Goal: Transaction & Acquisition: Download file/media

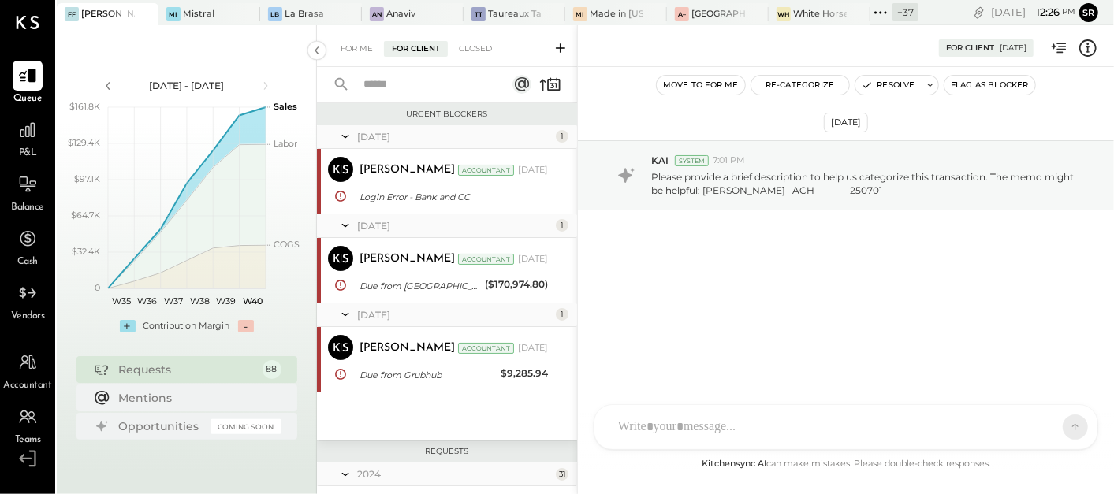
scroll to position [6796, 0]
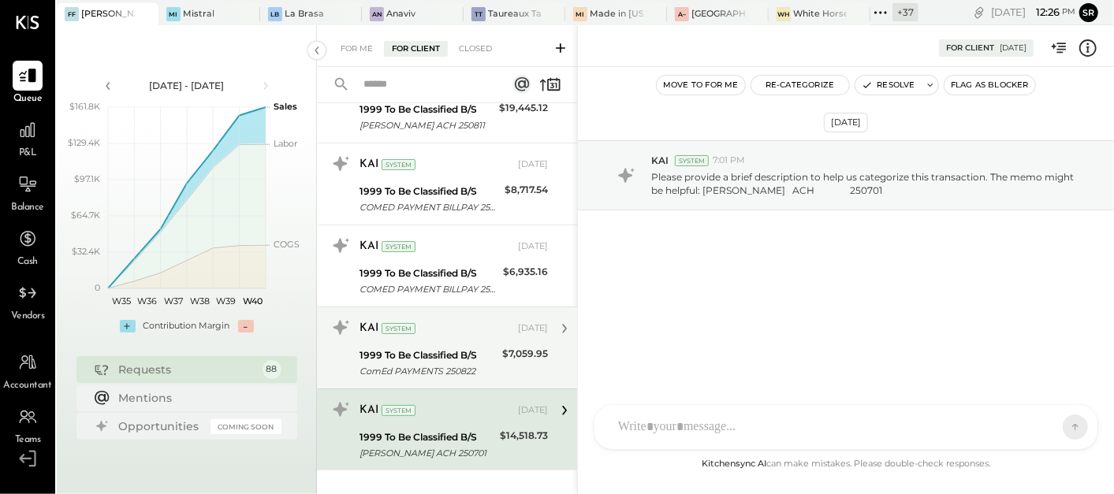
click at [452, 348] on div "1999 To Be Classified B/S" at bounding box center [428, 356] width 138 height 16
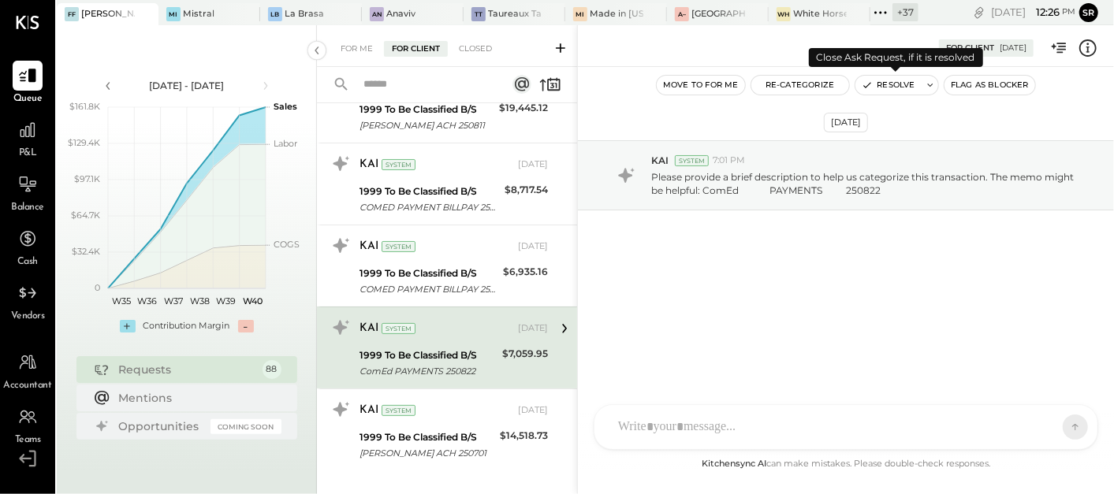
click at [879, 87] on button "Resolve" at bounding box center [888, 85] width 66 height 19
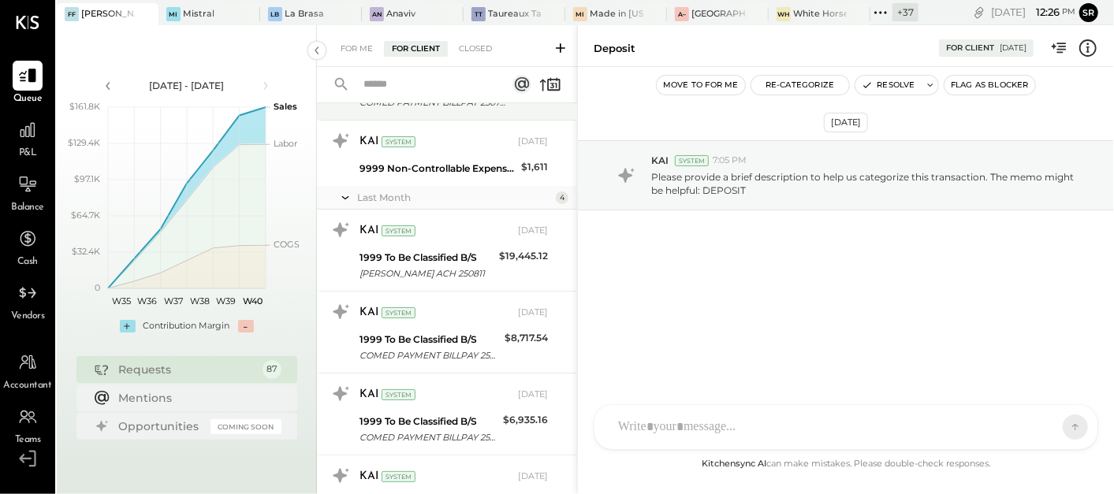
scroll to position [6715, 0]
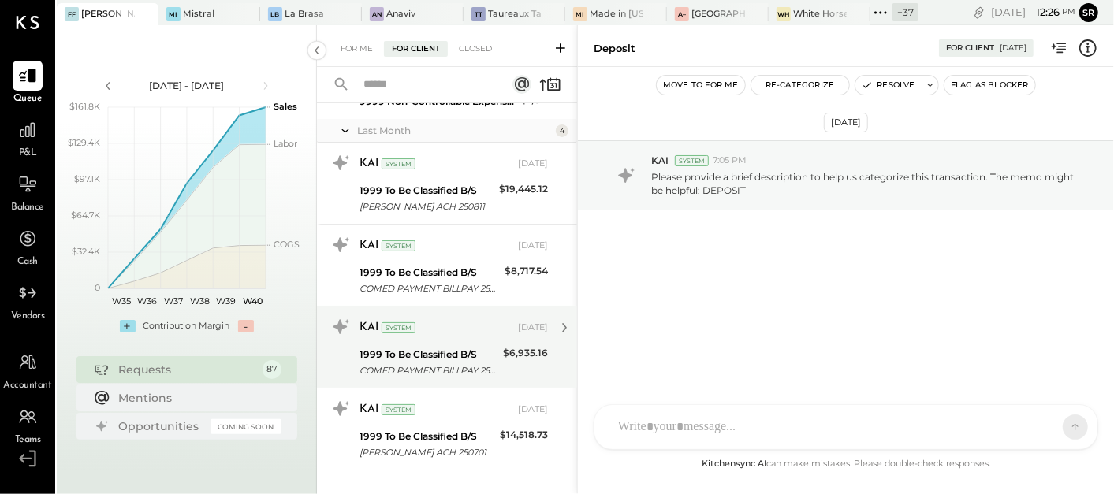
click at [437, 347] on div "1999 To Be Classified B/S" at bounding box center [428, 355] width 139 height 16
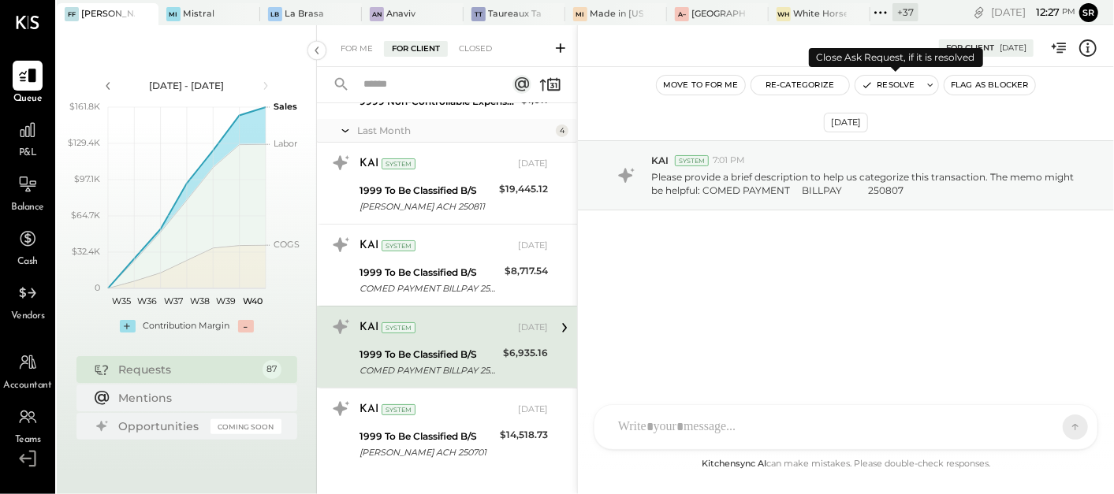
click at [894, 85] on button "Resolve" at bounding box center [888, 85] width 66 height 19
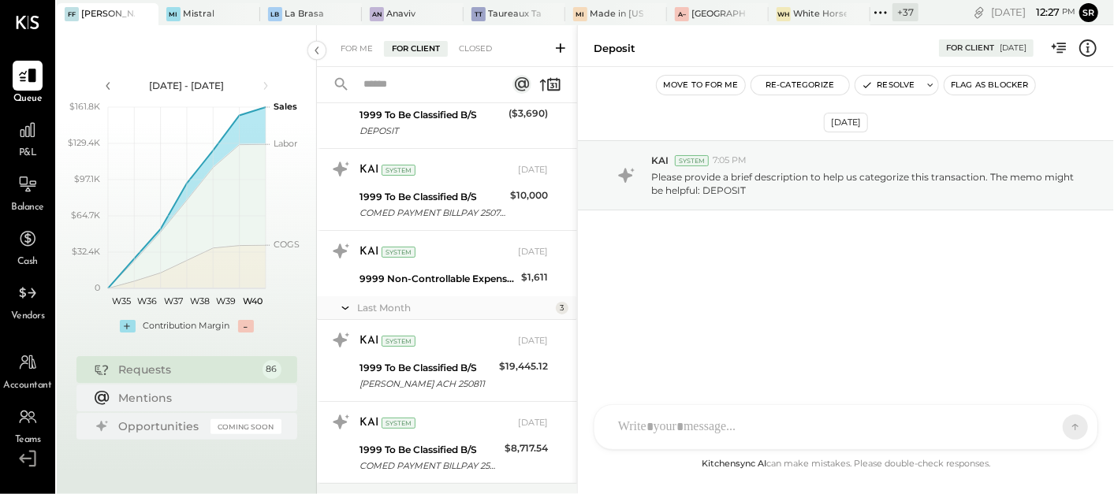
scroll to position [6633, 0]
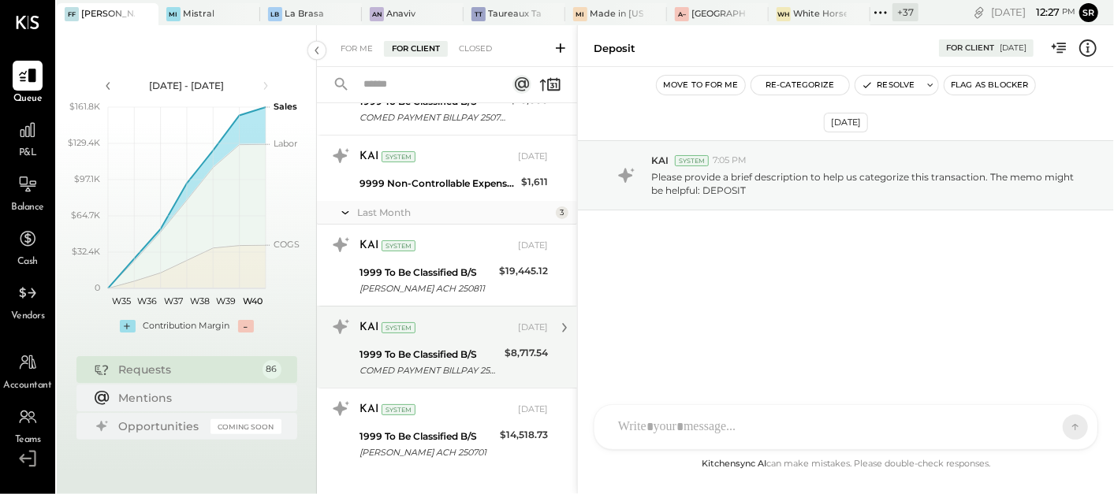
click at [493, 347] on div "1999 To Be Classified B/S" at bounding box center [429, 355] width 140 height 16
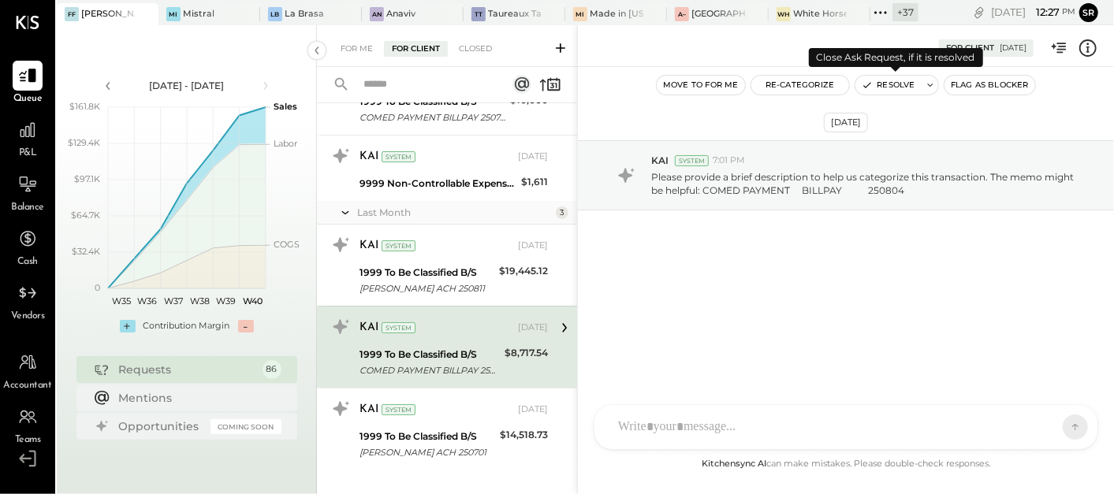
click at [883, 87] on button "Resolve" at bounding box center [888, 85] width 66 height 19
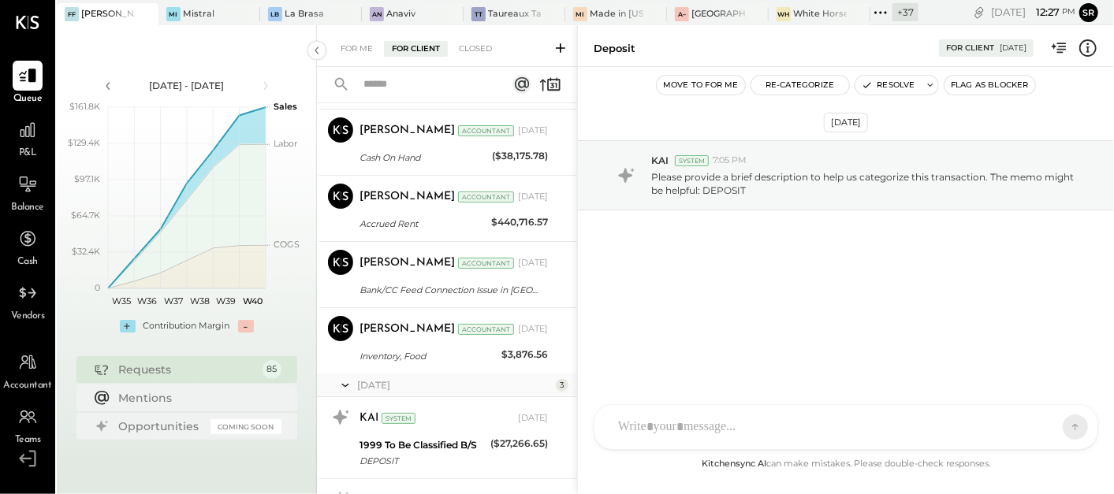
scroll to position [6551, 0]
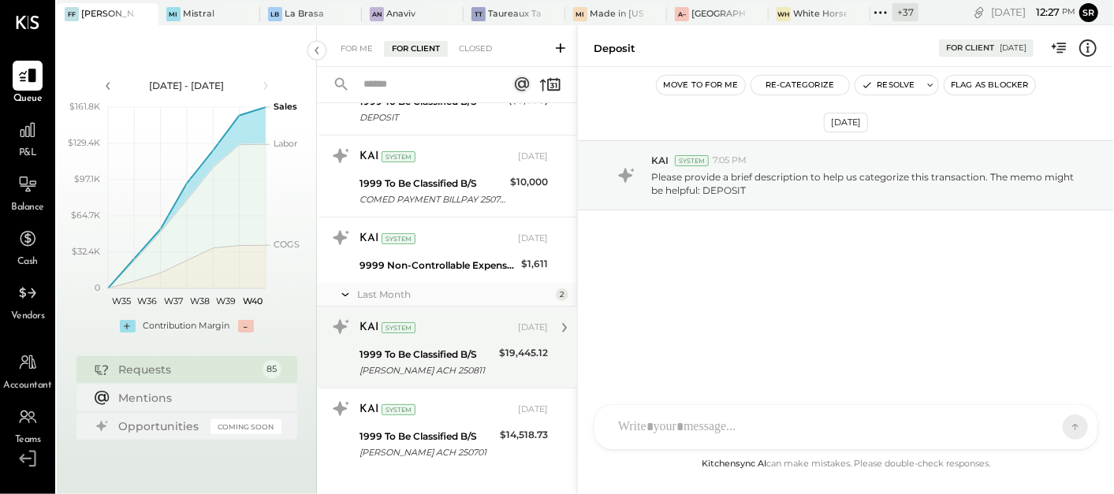
click at [456, 363] on div "[PERSON_NAME] ACH 250811" at bounding box center [426, 371] width 135 height 16
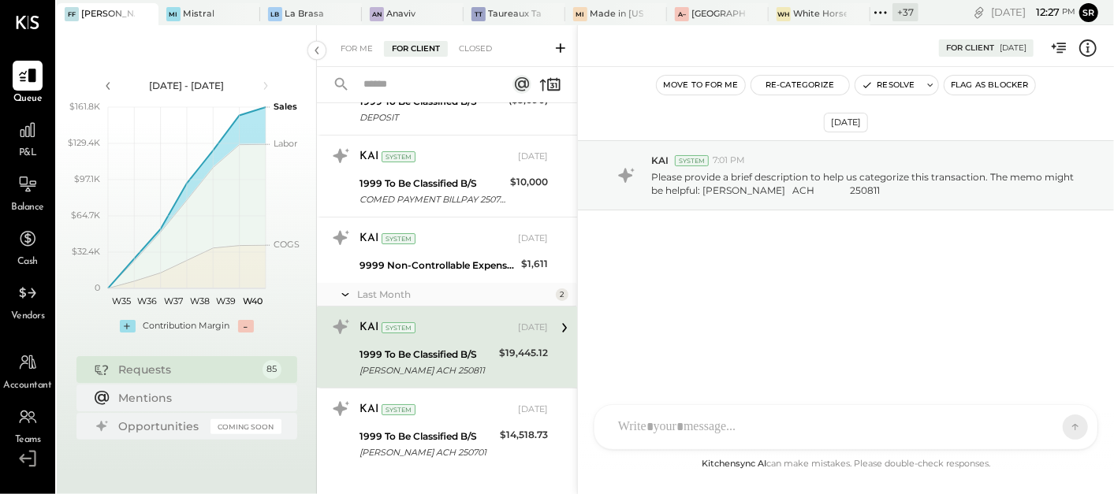
scroll to position [6464, 0]
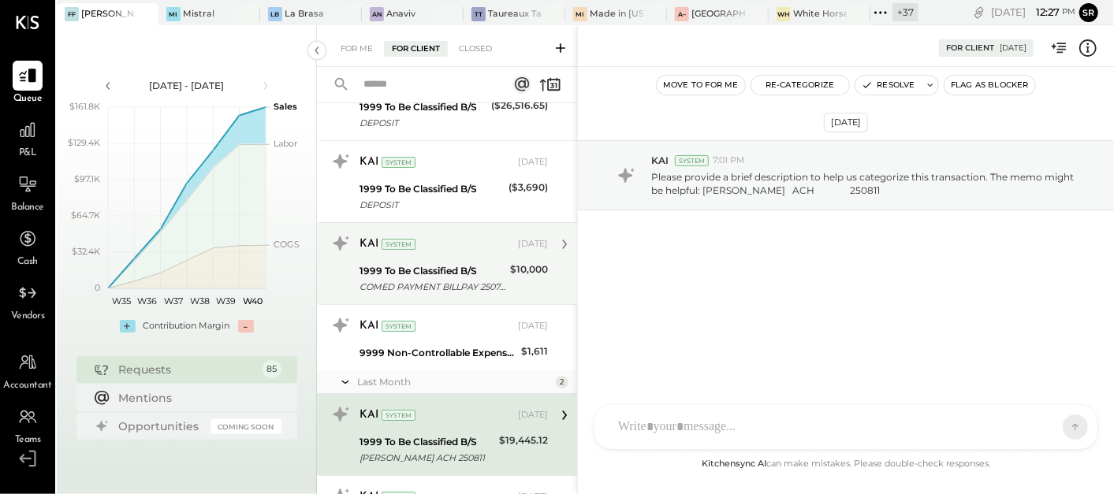
click at [455, 263] on div "1999 To Be Classified B/S" at bounding box center [432, 271] width 146 height 16
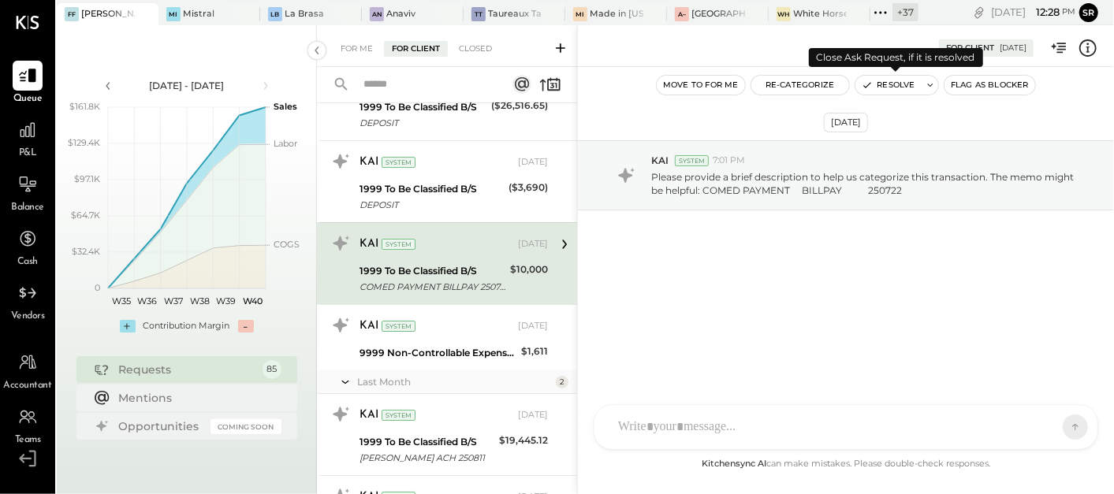
click at [887, 88] on button "Resolve" at bounding box center [888, 85] width 66 height 19
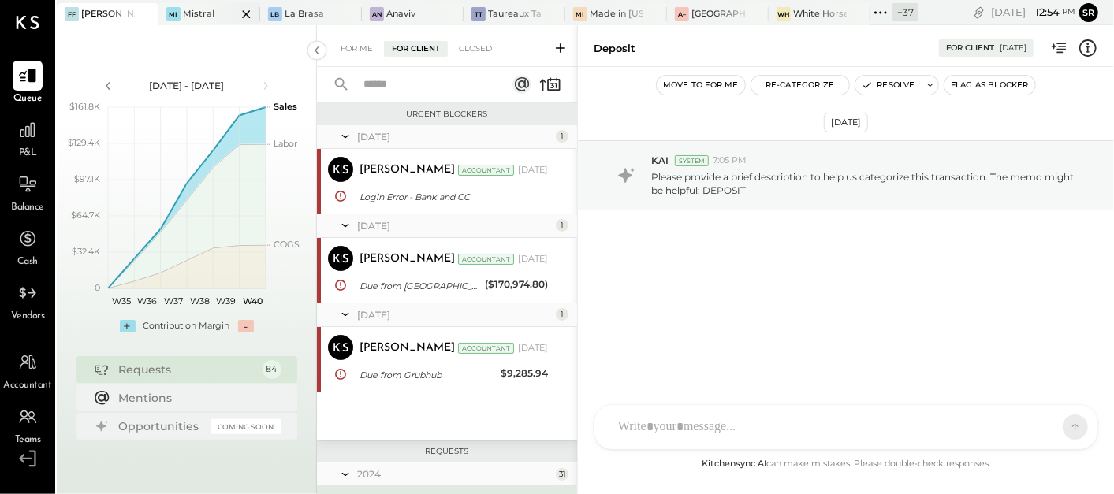
click at [221, 22] on div at bounding box center [232, 13] width 55 height 21
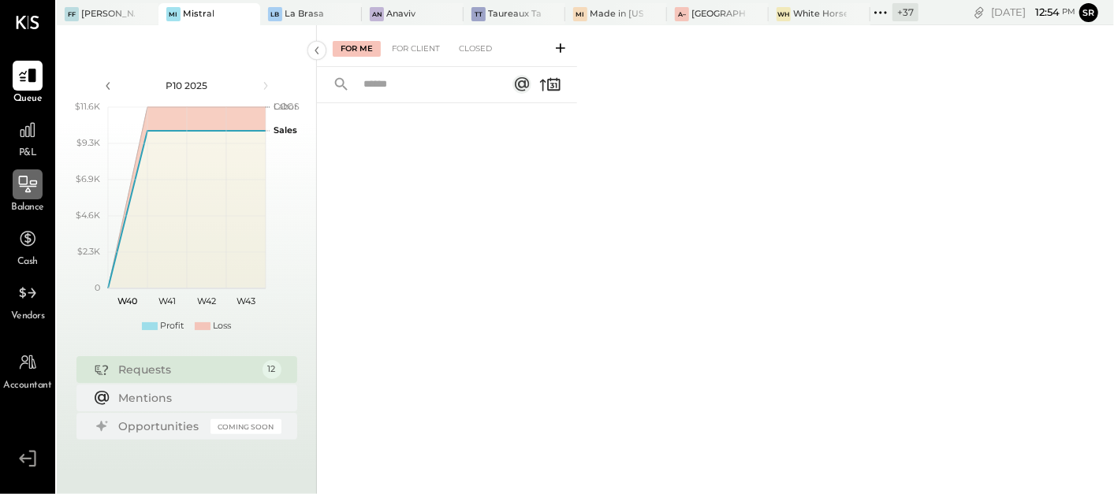
click at [31, 189] on icon at bounding box center [27, 184] width 20 height 20
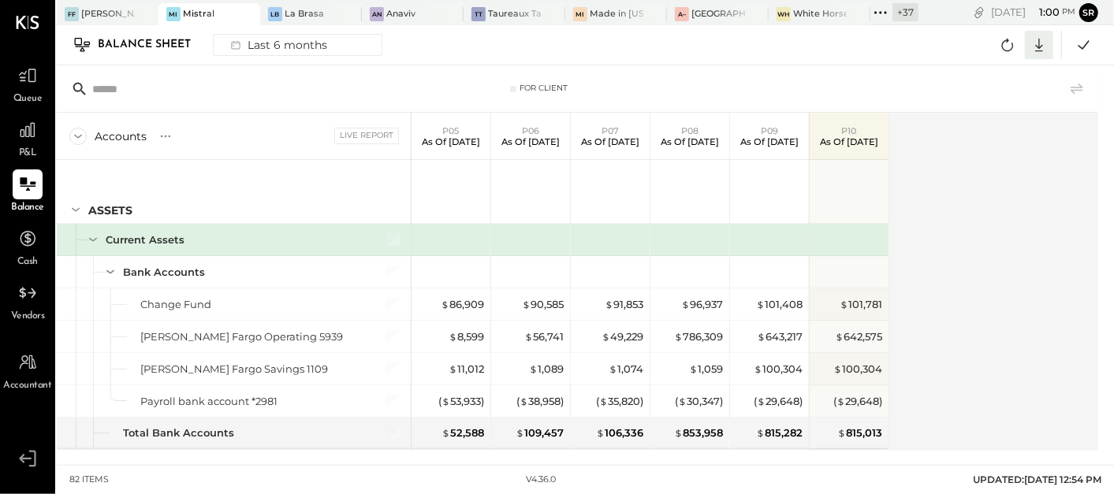
click at [1040, 44] on icon at bounding box center [1039, 45] width 8 height 13
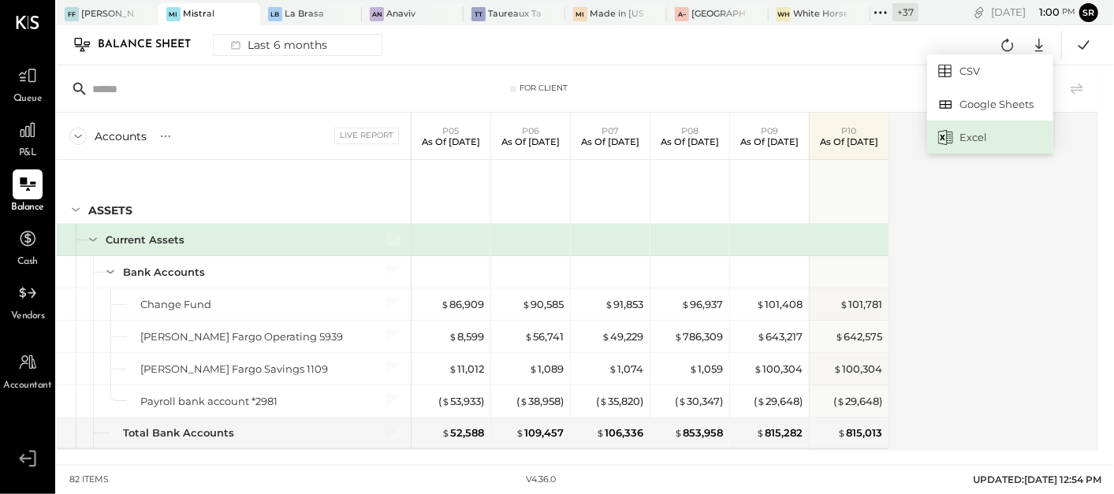
click at [975, 140] on div "Excel" at bounding box center [990, 137] width 126 height 33
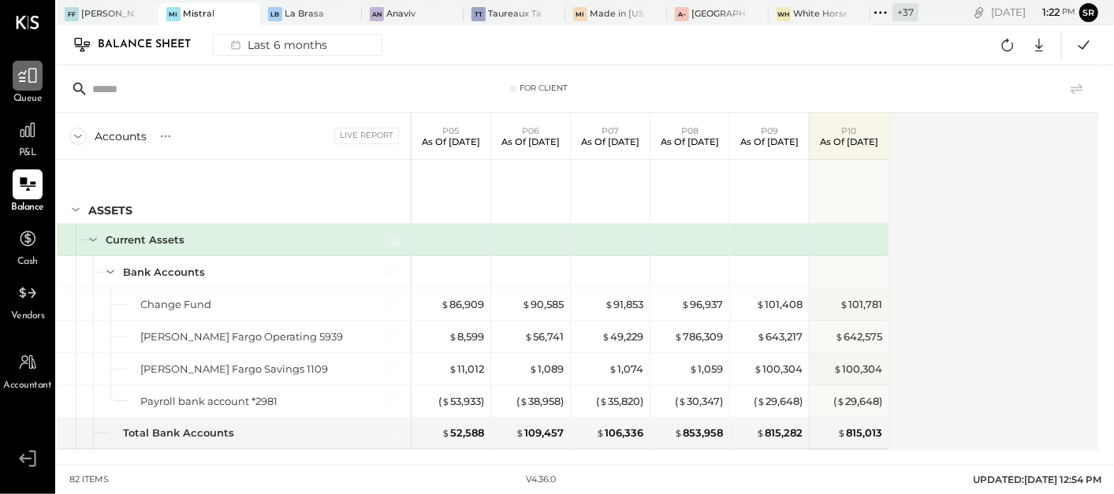
click at [39, 75] on div at bounding box center [28, 76] width 30 height 30
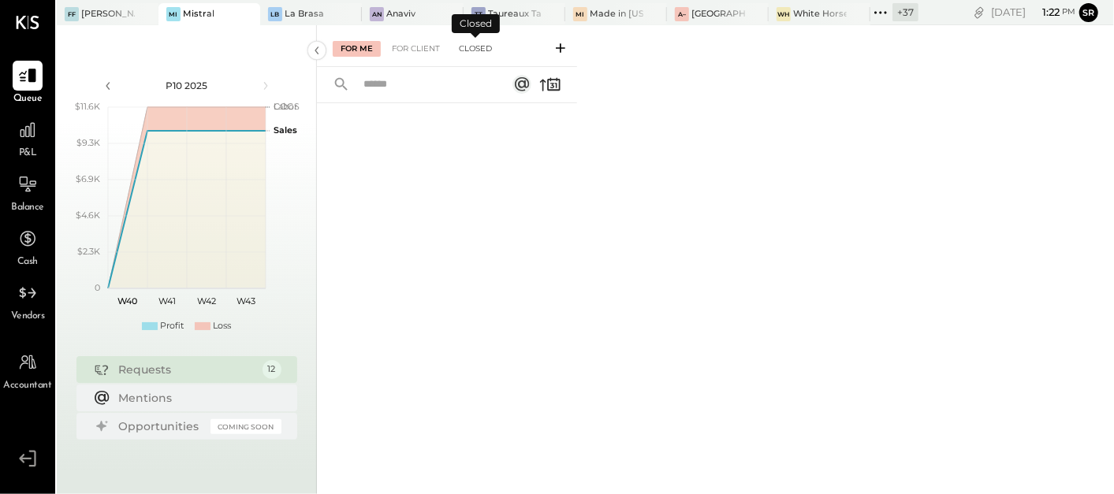
click at [472, 49] on div "Closed" at bounding box center [475, 49] width 49 height 16
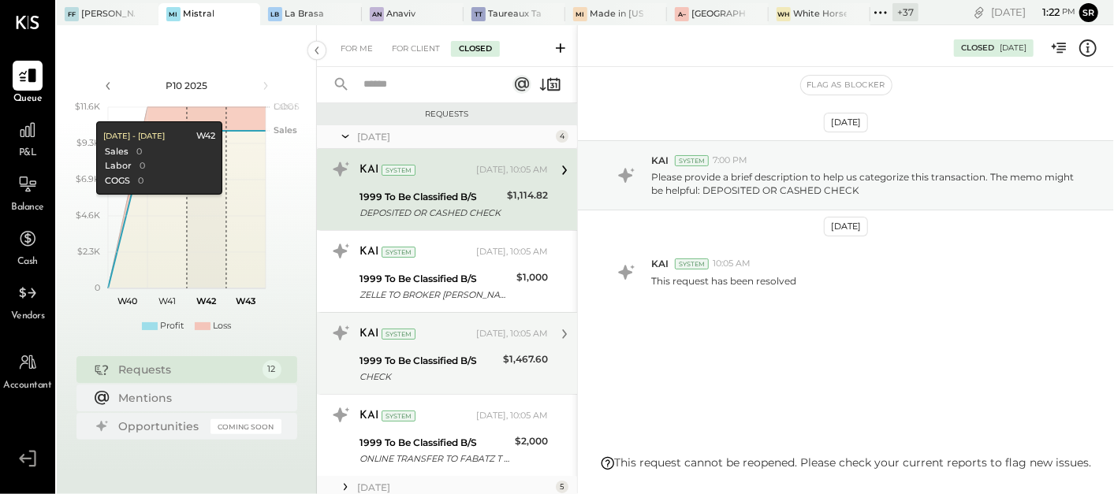
scroll to position [73, 0]
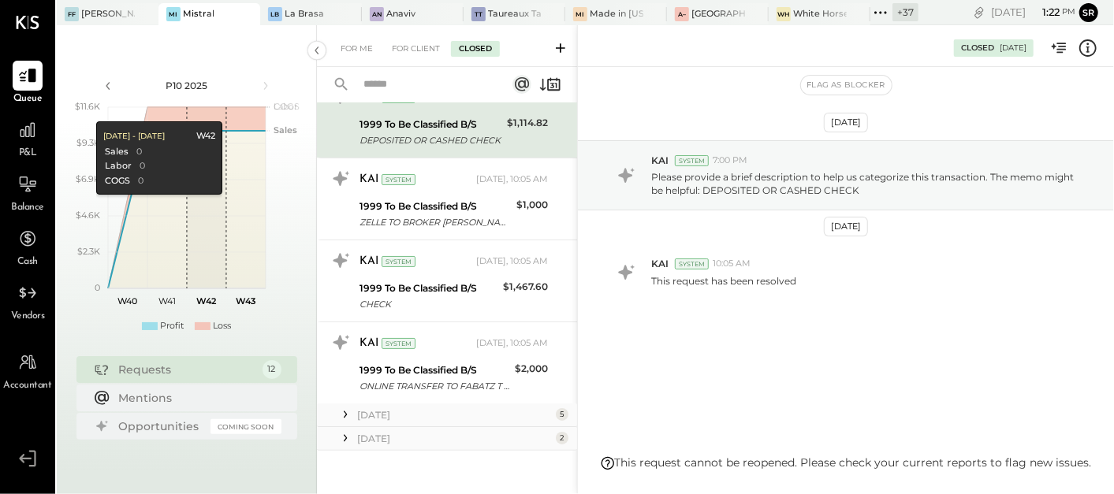
click at [346, 437] on icon at bounding box center [345, 438] width 3 height 7
click at [348, 411] on icon at bounding box center [345, 415] width 16 height 16
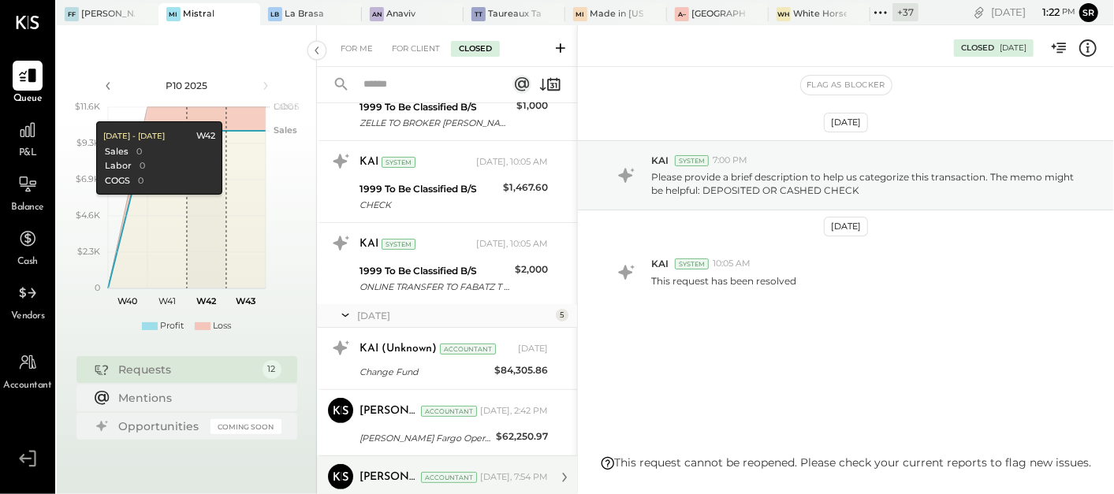
scroll to position [248, 0]
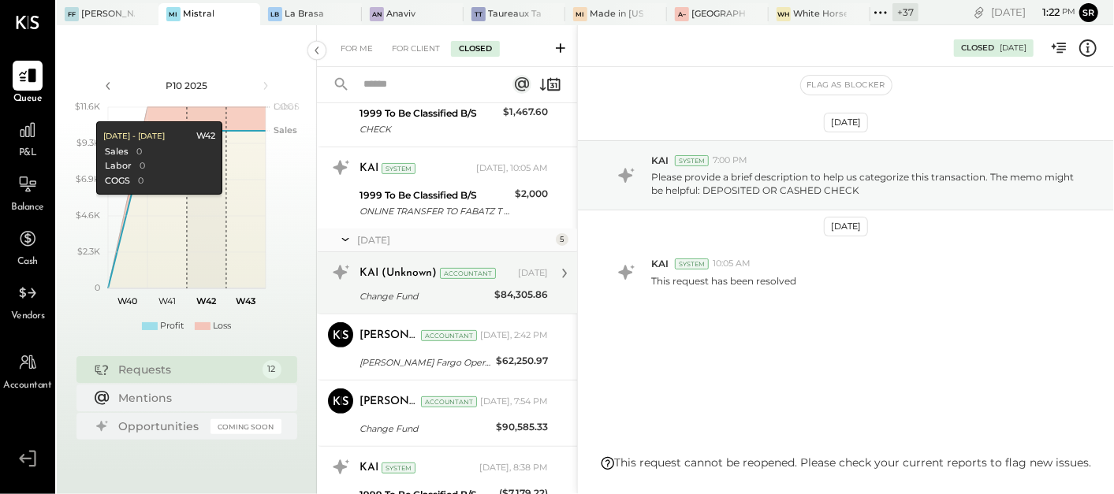
click at [398, 283] on div "KAI (Unknown) Accountant [DATE]" at bounding box center [453, 273] width 188 height 27
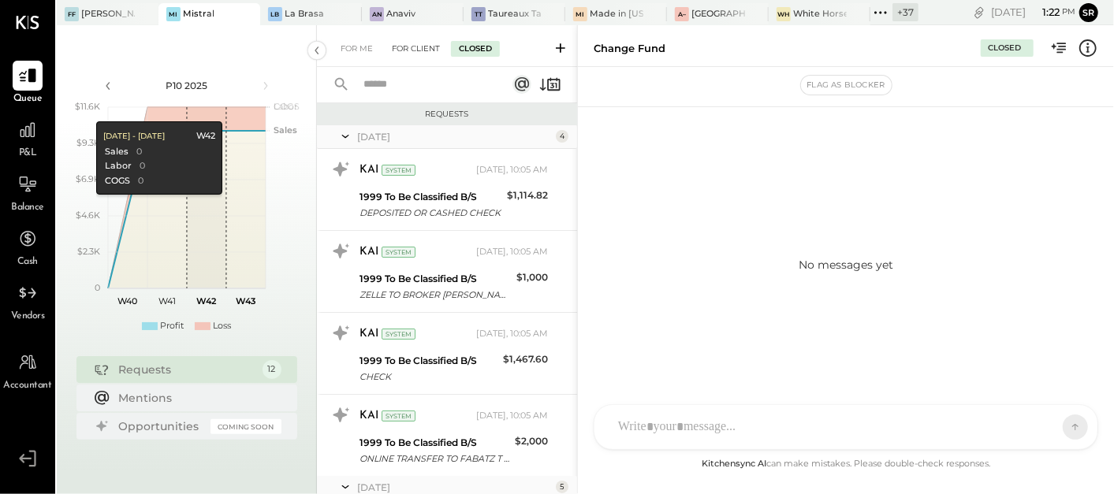
click at [412, 47] on div "For Client" at bounding box center [416, 49] width 64 height 16
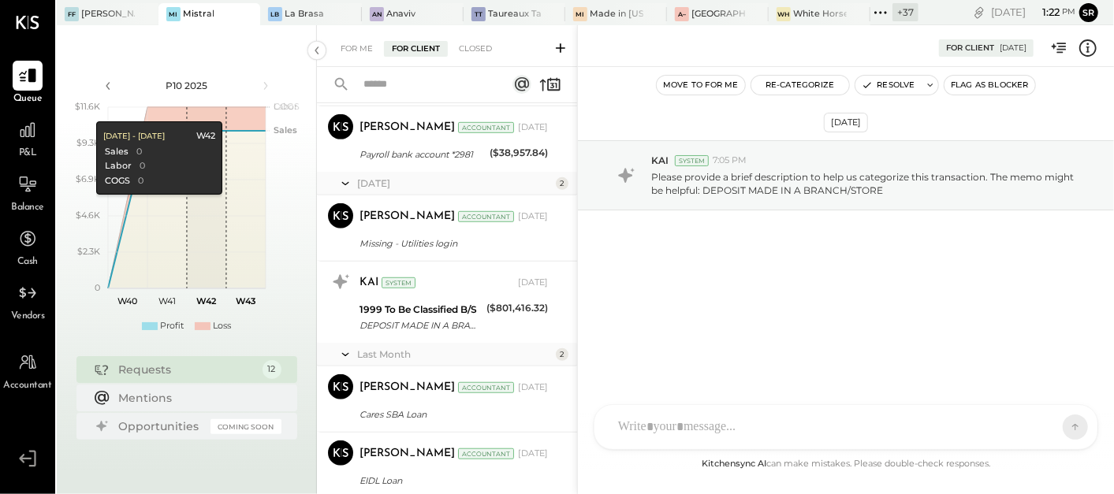
scroll to position [706, 0]
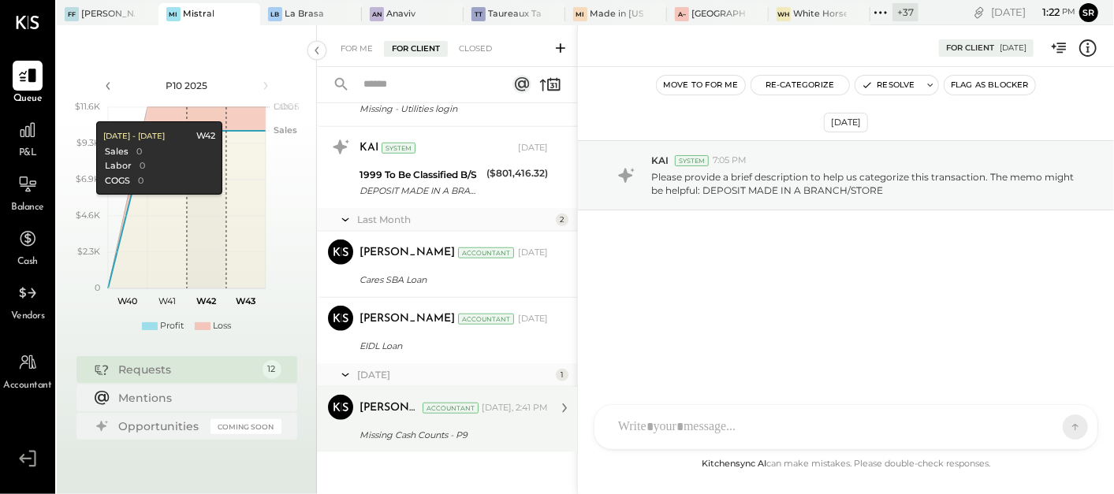
click at [396, 434] on div "Missing Cash Counts - P9" at bounding box center [451, 435] width 184 height 16
